Goal: Task Accomplishment & Management: Complete application form

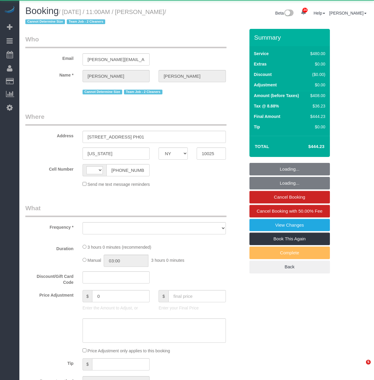
select select "NY"
select select "object:505"
select select "string:[GEOGRAPHIC_DATA]"
select select "2"
select select "180"
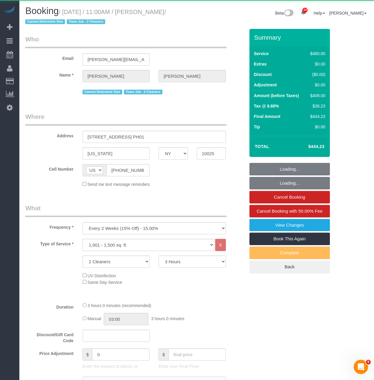
select select "string:stripe-pm_1QkAQu4VGloSiKo74CYp18Kc"
select select "number:89"
select select "number:90"
select select "number:15"
select select "number:5"
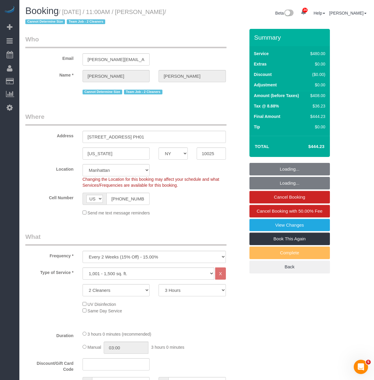
select select "spot1"
select select "object:1519"
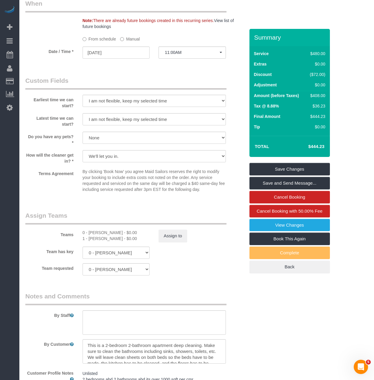
scroll to position [455, 0]
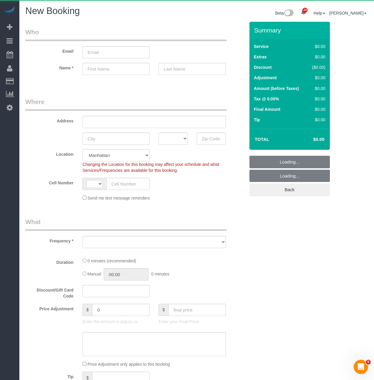
select select "object:3016"
select select "number:89"
select select "number:90"
select select "string:[GEOGRAPHIC_DATA]"
click at [93, 246] on select "One Time Weekly (20% Off) - 20.00% Every 2 Weeks (15% Off) - 15.00% Every 4 Wee…" at bounding box center [154, 242] width 143 height 12
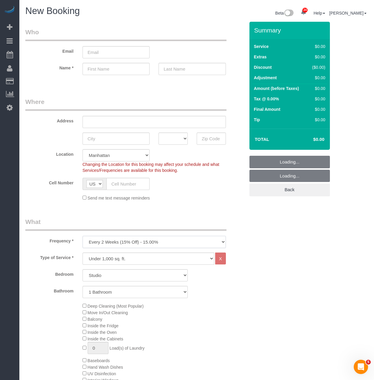
select select "object:3822"
click at [83, 236] on select "One Time Weekly (20% Off) - 20.00% Every 2 Weeks (15% Off) - 15.00% Every 4 Wee…" at bounding box center [154, 242] width 143 height 12
click at [102, 277] on select "Studio 1 Bedroom 2 Bedrooms 3 Bedrooms" at bounding box center [135, 275] width 105 height 12
select select "2"
click at [83, 269] on select "Studio 1 Bedroom 2 Bedrooms 3 Bedrooms" at bounding box center [135, 275] width 105 height 12
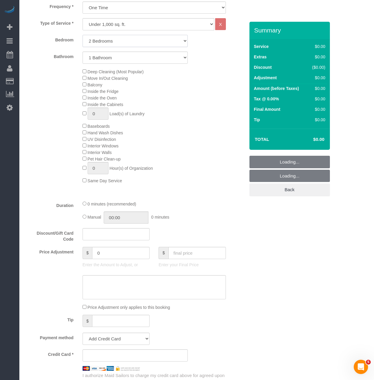
scroll to position [238, 0]
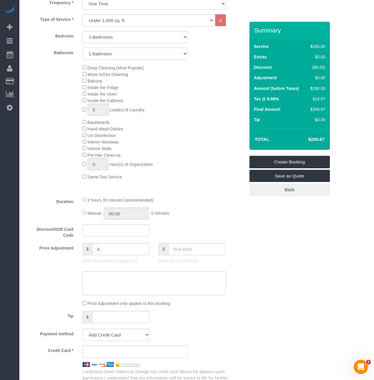
click at [88, 57] on select "1 Bathroom 2 Bathrooms" at bounding box center [135, 54] width 105 height 12
select select "2"
click at [83, 48] on select "1 Bathroom 2 Bathrooms" at bounding box center [135, 54] width 105 height 12
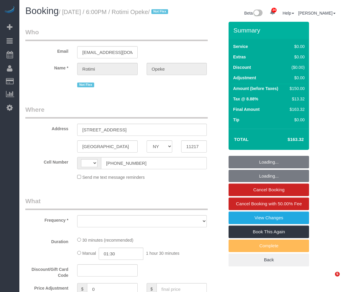
select select "NY"
select select "string:[GEOGRAPHIC_DATA]"
select select "object:883"
select select "number:66"
select select "number:79"
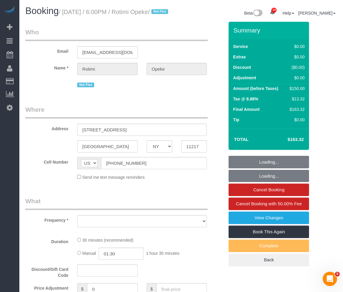
select select "number:15"
select select "number:5"
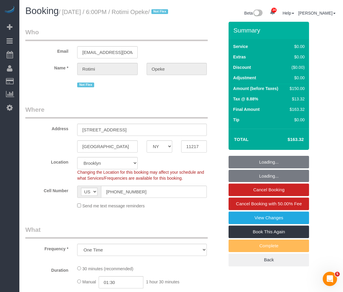
select select "string:stripe-pm_1OJfhJ4VGloSiKo7nmEPzPPB"
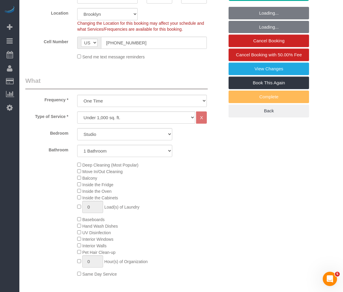
select select "object:1069"
select select "spot1"
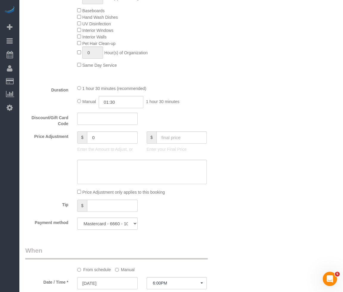
scroll to position [357, 0]
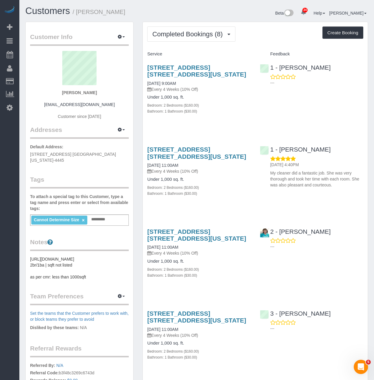
drag, startPoint x: 210, startPoint y: 74, endPoint x: 139, endPoint y: 64, distance: 70.9
click at [139, 64] on div "Completed Bookings (8) Completed Bookings (8) Upcoming Bookings (7) Cancelled B…" at bounding box center [255, 380] width 234 height 716
copy link "332 East 84th Street, Apt. 2c, New York, NY 10028-4445"
